Goal: Find specific page/section: Find specific page/section

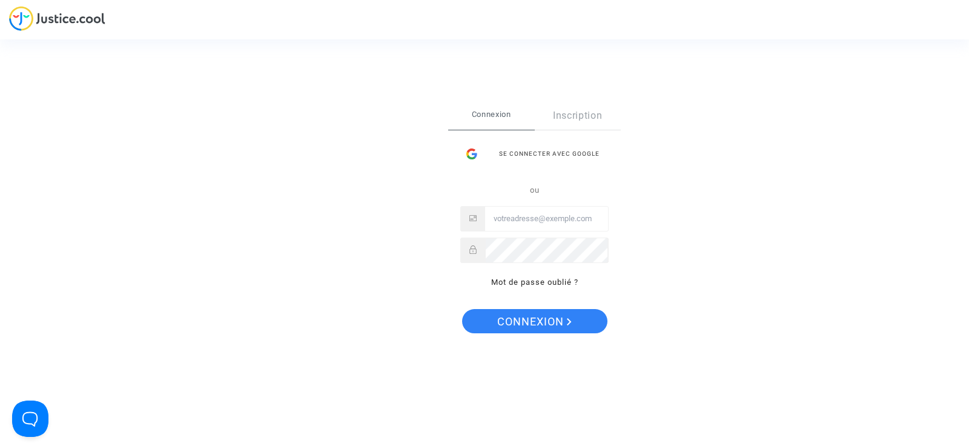
type input "[EMAIL_ADDRESS][DOMAIN_NAME]"
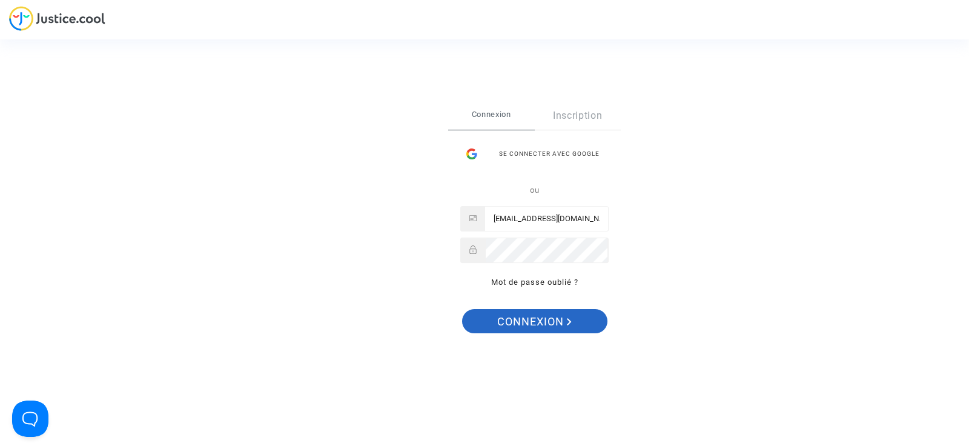
click at [540, 319] on span "Connexion" at bounding box center [534, 321] width 75 height 25
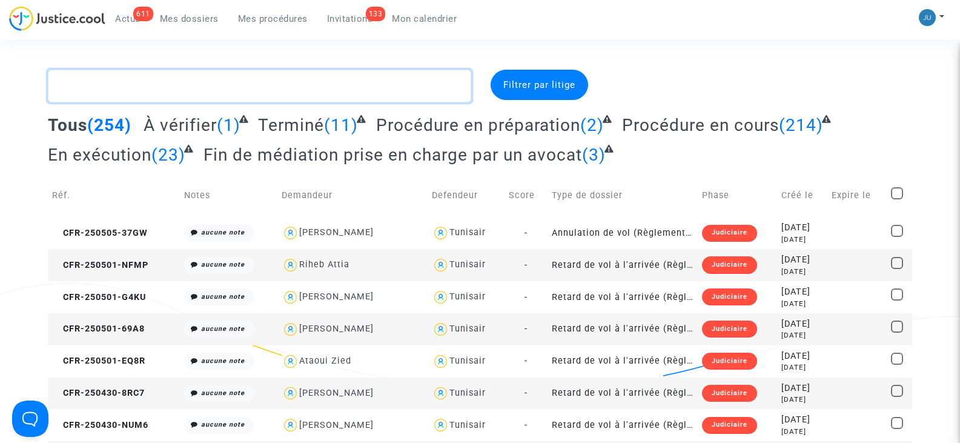
click at [174, 79] on textarea at bounding box center [259, 86] width 423 height 33
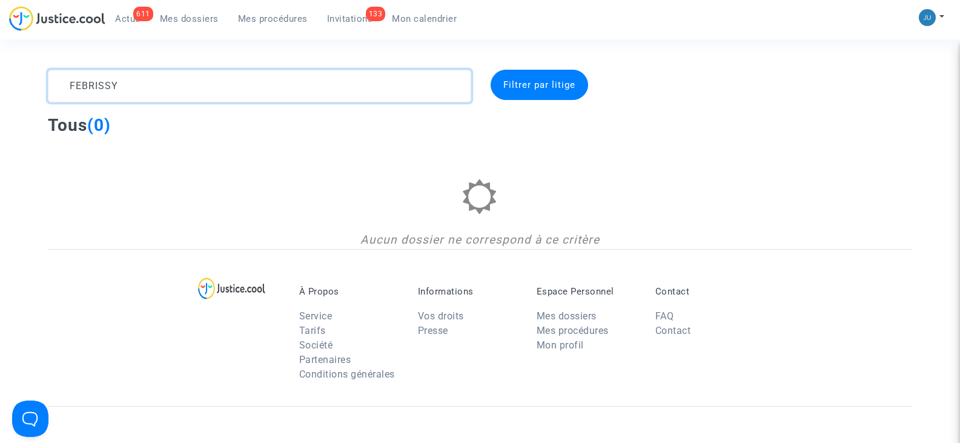
drag, startPoint x: 102, startPoint y: 82, endPoint x: 39, endPoint y: 78, distance: 62.5
click at [39, 78] on div "FEBRISSY" at bounding box center [259, 86] width 441 height 33
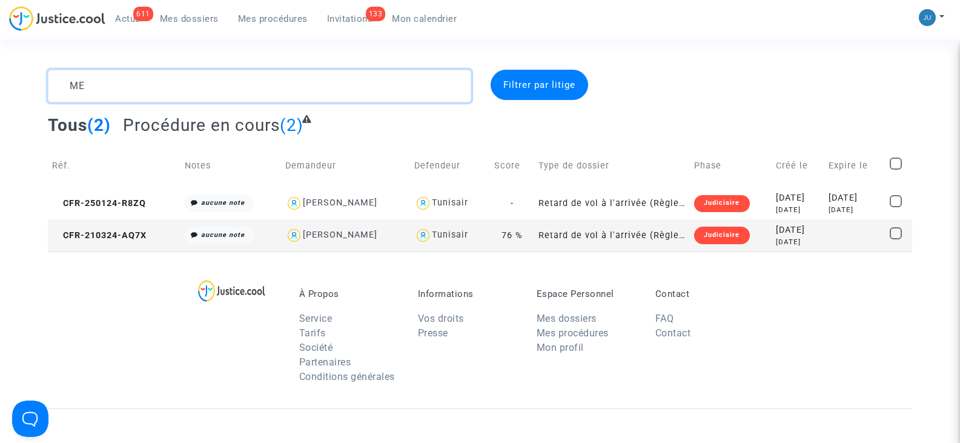
type textarea "M"
